Goal: Information Seeking & Learning: Learn about a topic

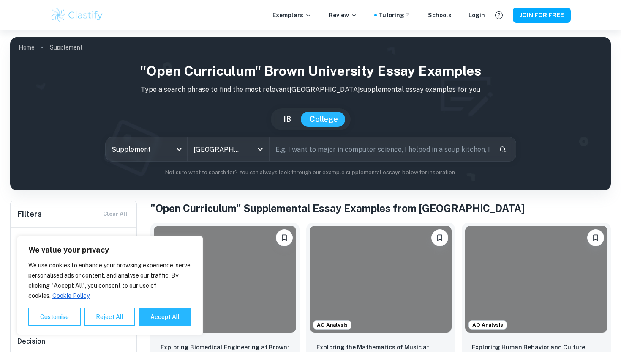
scroll to position [93, 0]
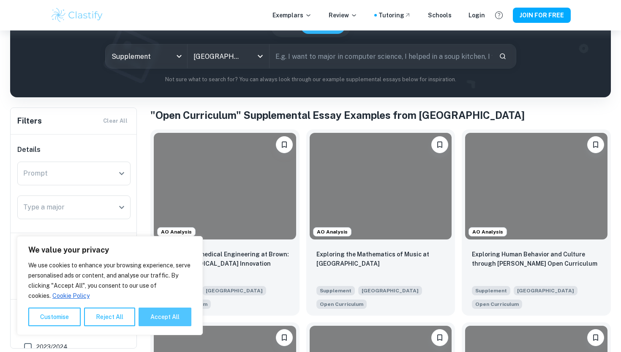
click at [163, 317] on button "Accept All" at bounding box center [165, 316] width 53 height 19
checkbox input "true"
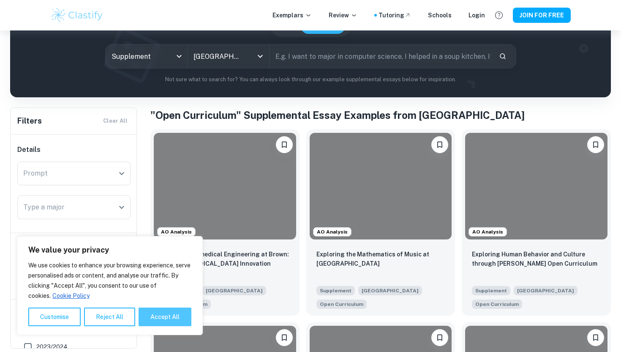
checkbox input "true"
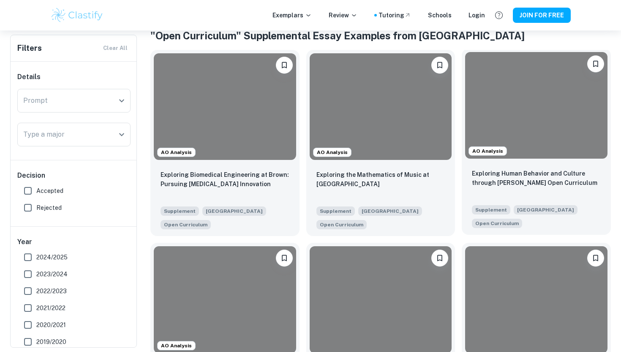
scroll to position [246, 0]
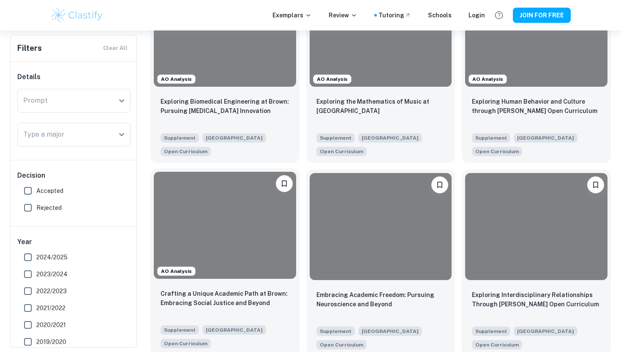
click at [260, 248] on div at bounding box center [225, 225] width 142 height 107
